Goal: Navigation & Orientation: Find specific page/section

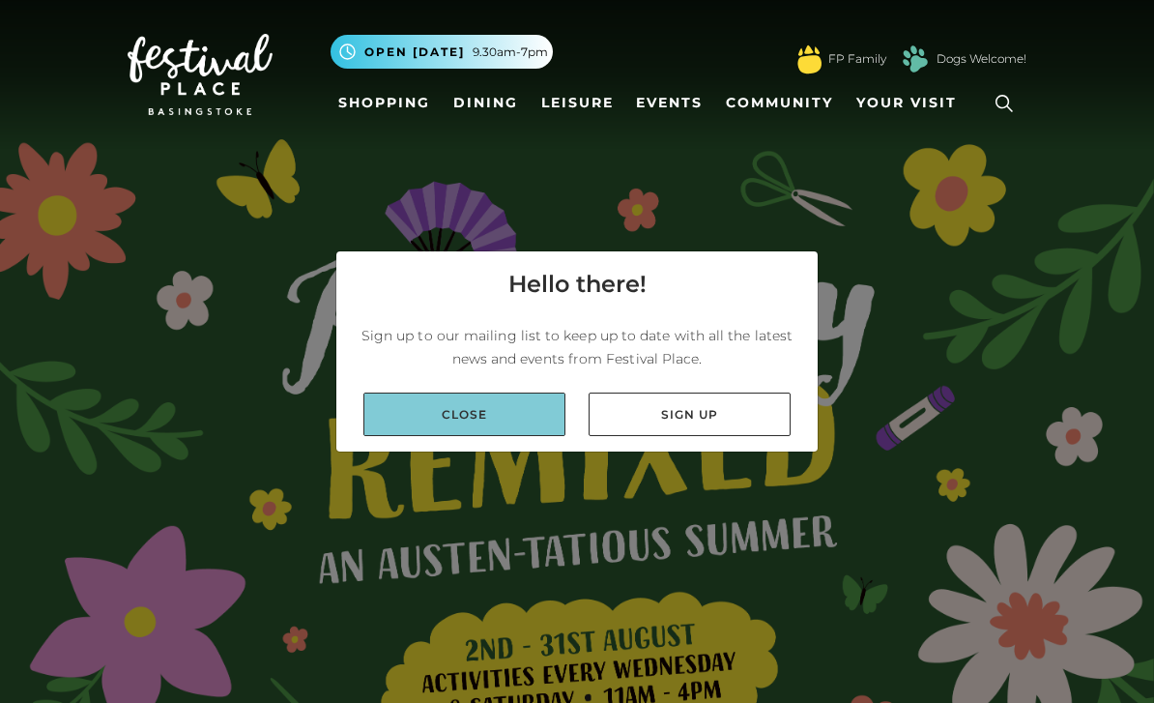
click at [488, 436] on link "Close" at bounding box center [464, 414] width 202 height 44
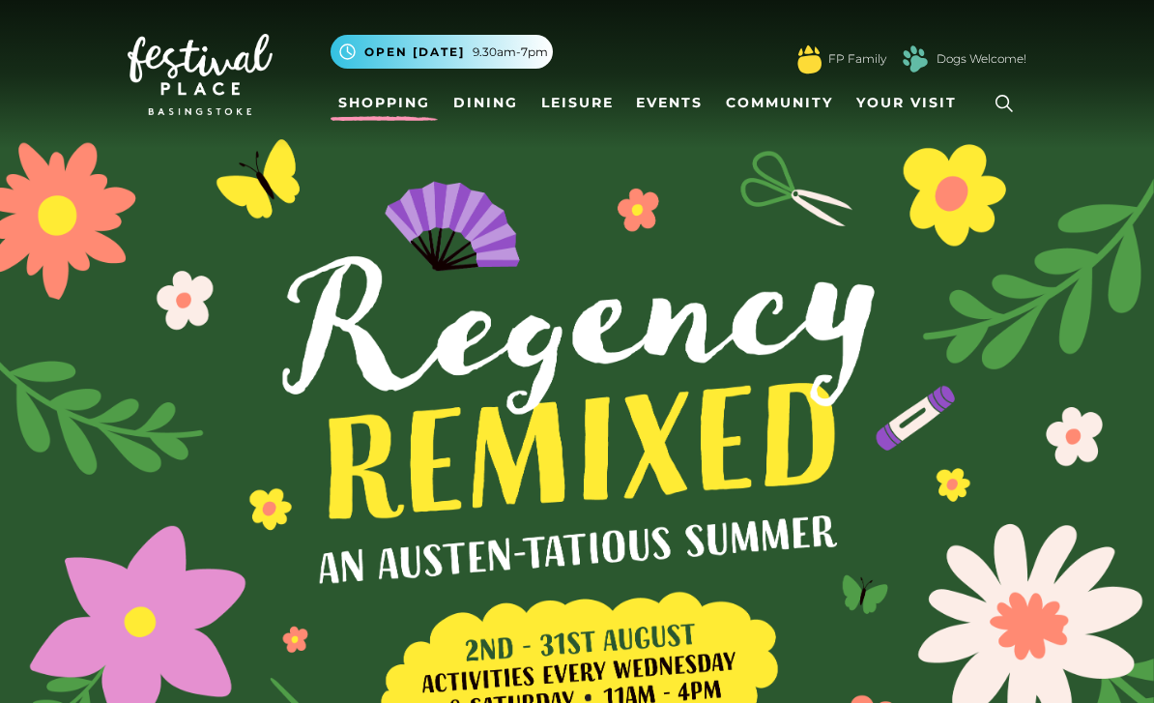
click at [402, 96] on link "Shopping" at bounding box center [384, 103] width 107 height 36
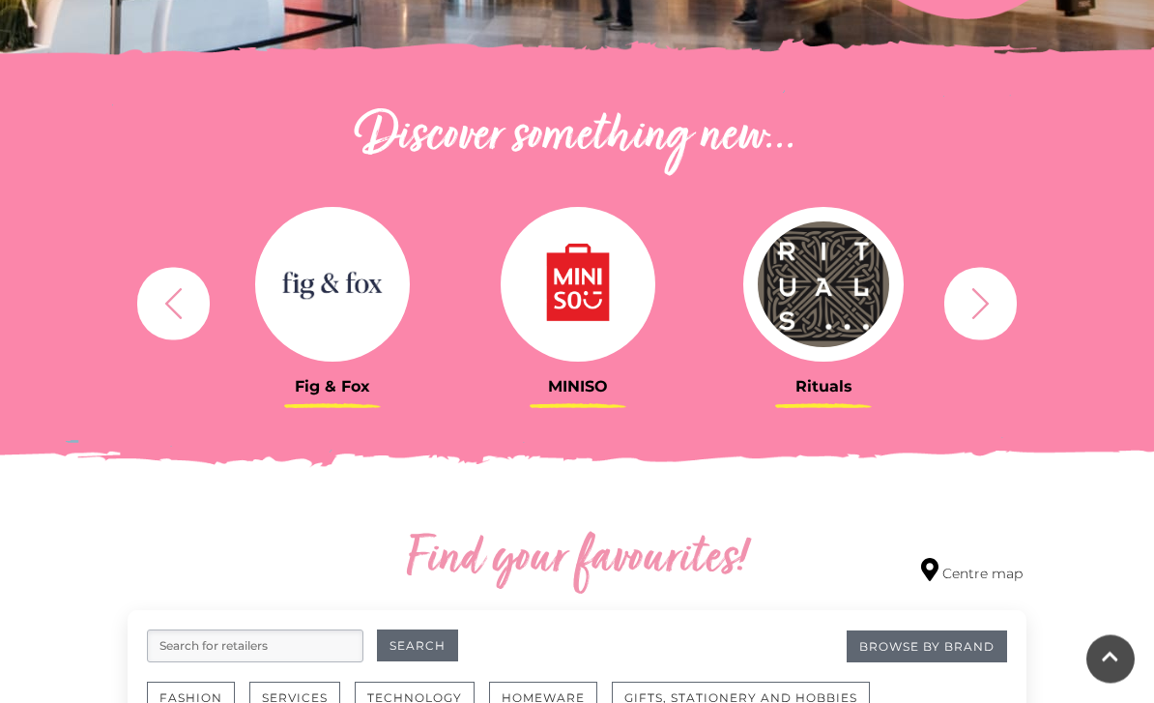
scroll to position [609, 0]
click at [996, 301] on icon "button" at bounding box center [981, 303] width 36 height 36
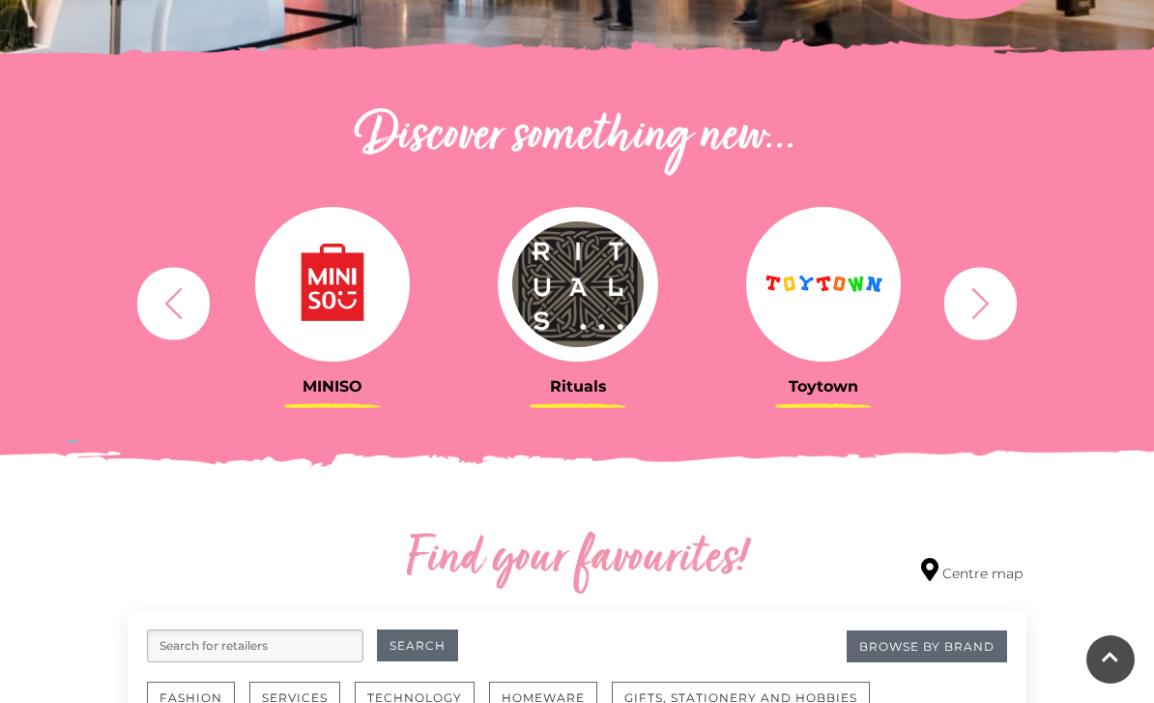
click at [991, 302] on icon "button" at bounding box center [981, 303] width 36 height 36
click at [983, 312] on icon "button" at bounding box center [981, 303] width 36 height 36
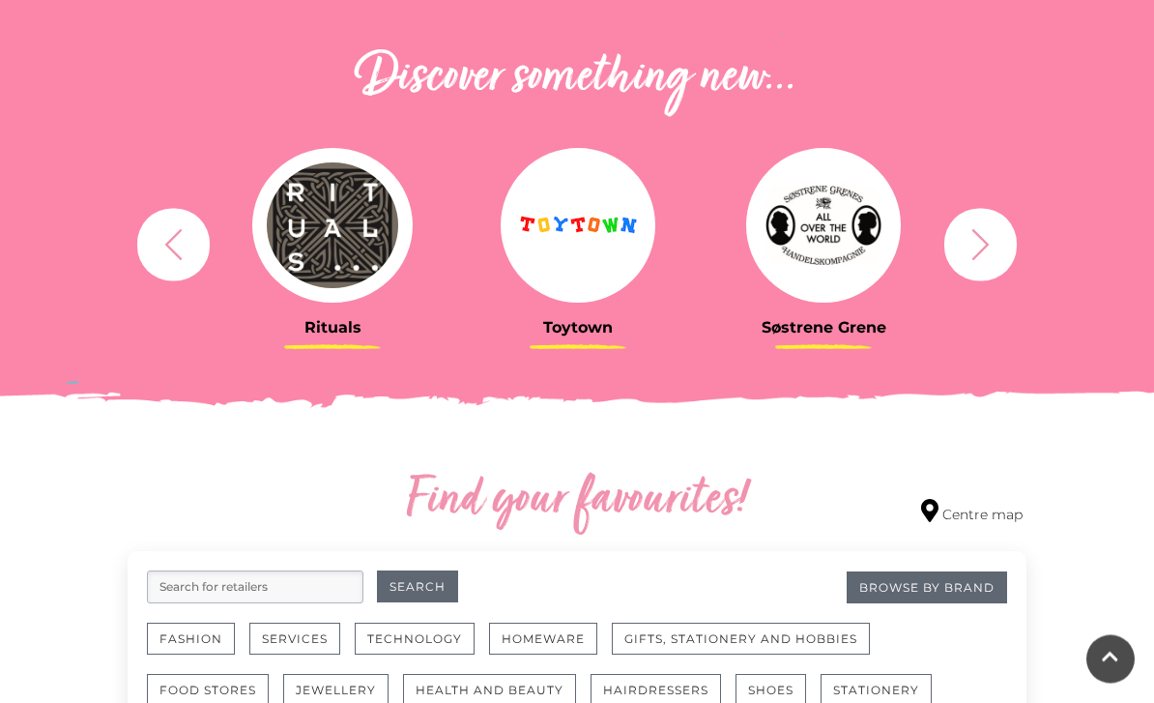
scroll to position [668, 0]
click at [1007, 216] on div "Rituals [GEOGRAPHIC_DATA] Søstrene Grene Kushti Comics Fig & Fox MINISO" at bounding box center [577, 244] width 928 height 239
click at [993, 242] on icon "button" at bounding box center [981, 244] width 36 height 36
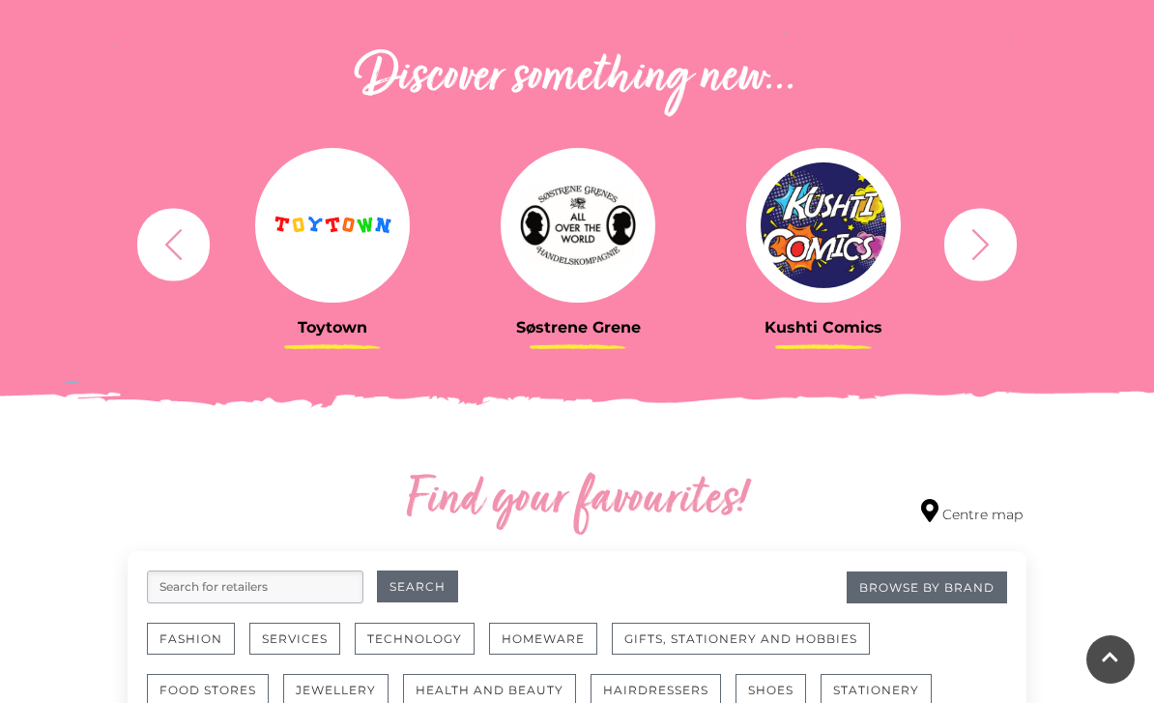
click at [987, 244] on icon "button" at bounding box center [980, 243] width 17 height 31
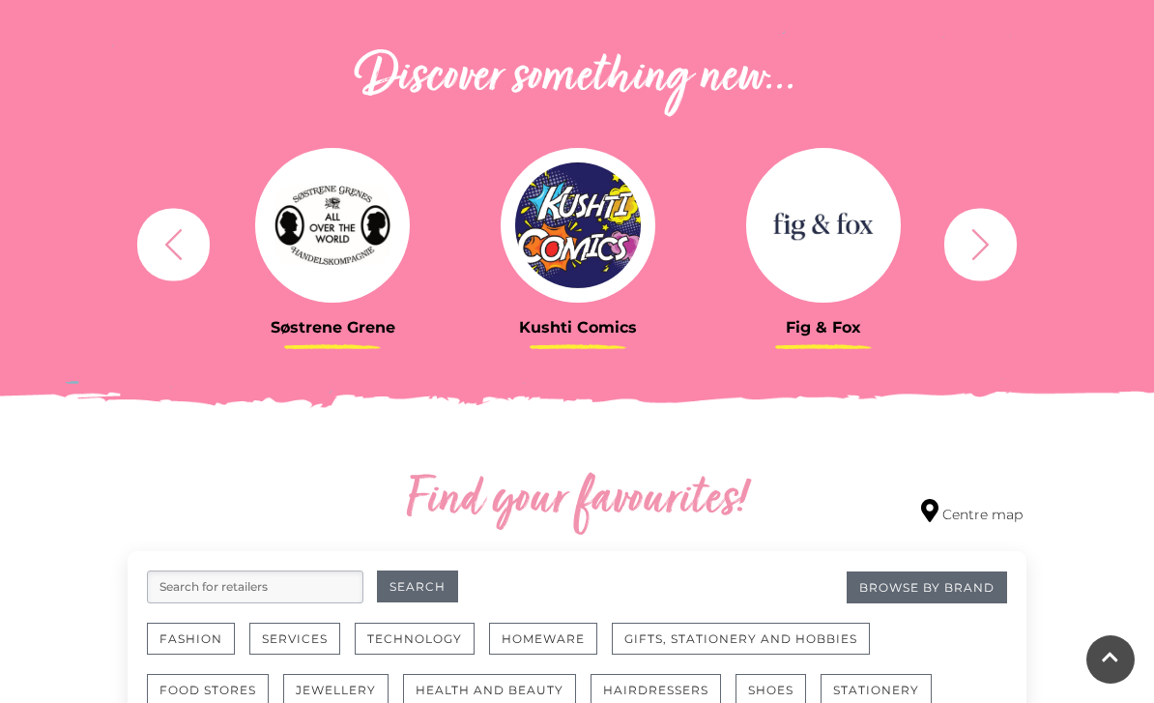
click at [985, 247] on icon "button" at bounding box center [980, 243] width 17 height 31
click at [988, 239] on icon "button" at bounding box center [981, 244] width 36 height 36
click at [979, 245] on icon "button" at bounding box center [981, 244] width 36 height 36
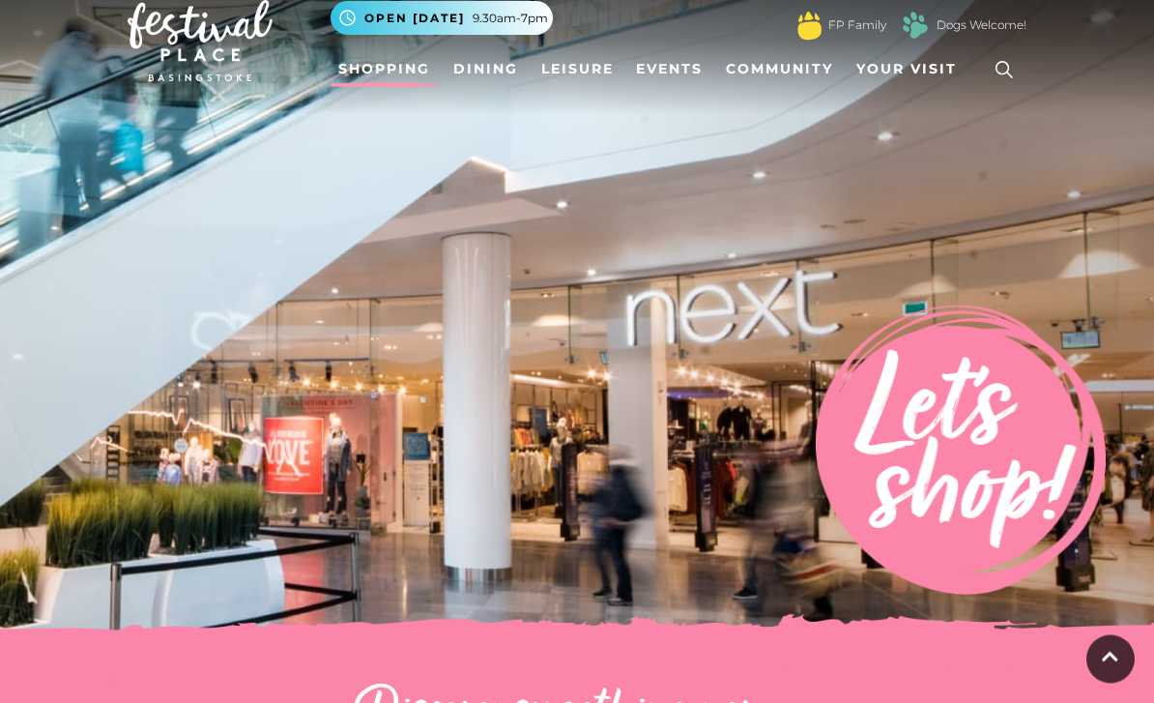
scroll to position [0, 0]
